Goal: Task Accomplishment & Management: Use online tool/utility

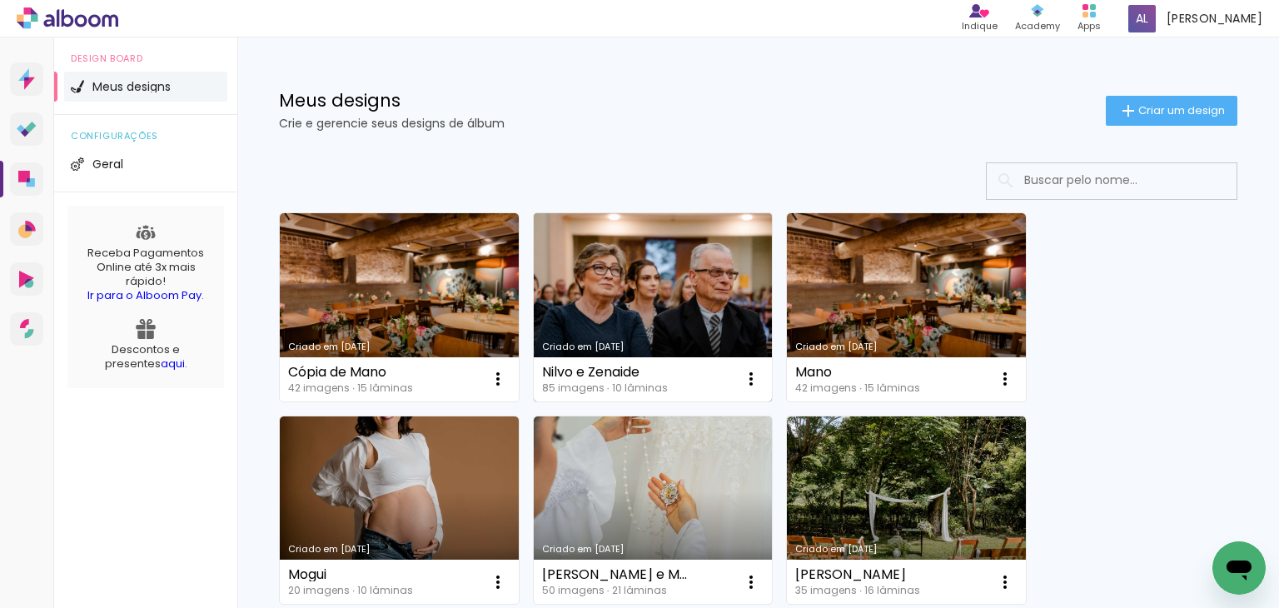
click at [656, 301] on link "Criado em [DATE]" at bounding box center [653, 307] width 239 height 188
click at [0, 0] on neon-animated-pages "Confirmar Cancelar" at bounding box center [0, 0] width 0 height 0
